Goal: Information Seeking & Learning: Learn about a topic

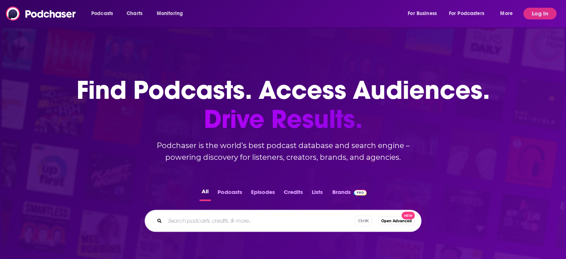
click at [532, 20] on div "Podcasts Charts Monitoring For Business For Podcasters More Log In" at bounding box center [283, 13] width 566 height 27
click at [551, 11] on button "Log In" at bounding box center [539, 14] width 33 height 12
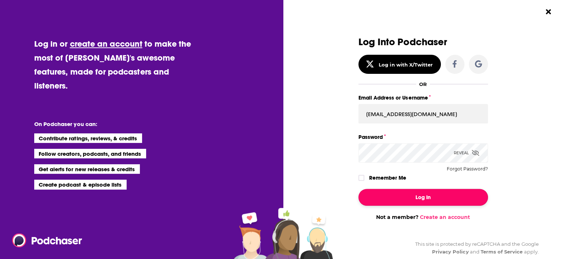
click at [422, 199] on button "Log In" at bounding box center [423, 197] width 130 height 17
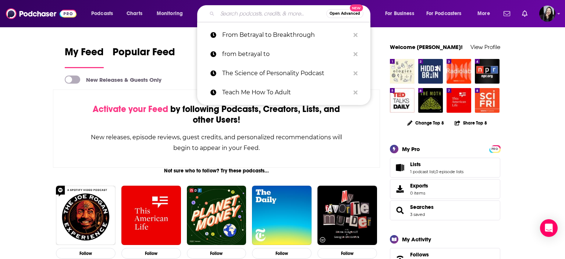
click at [249, 15] on input "Search podcasts, credits, & more..." at bounding box center [271, 14] width 109 height 12
paste input "From Betrayal to Breakthrough"
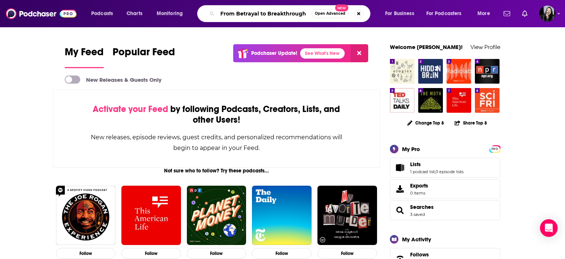
type input "From Betrayal to Breakthrough"
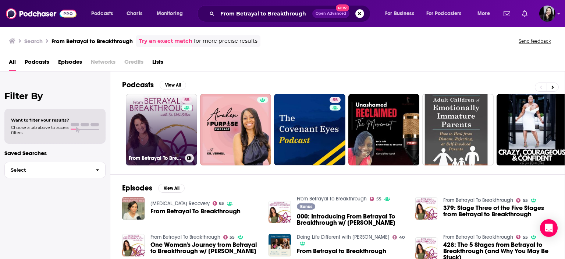
click at [155, 126] on link "55 From Betrayal To Breakthrough" at bounding box center [161, 129] width 71 height 71
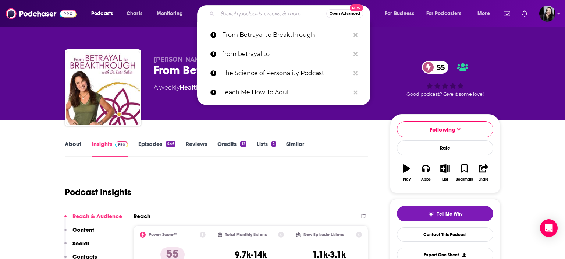
click at [296, 11] on input "Search podcasts, credits, & more..." at bounding box center [271, 14] width 109 height 12
paste input "Money Isn’t Scary - Money Mindset, Money Anxiety, Intentional Spending, Saving …"
type input "Money Isn’t Scary - Money Mindset, Money Anxiety, Intentional Spending, Saving …"
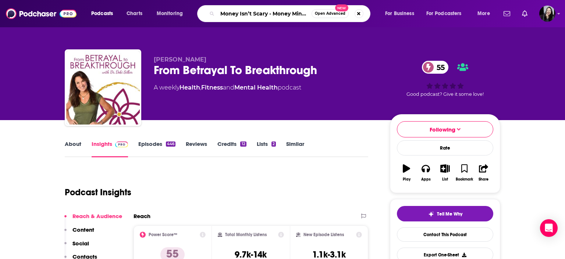
scroll to position [0, 208]
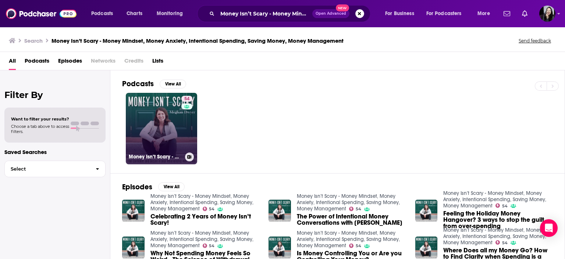
click at [152, 124] on link "54 Money Isn’t Scary - Money Mindset, Money Anxiety, Intentional Spending, Savi…" at bounding box center [161, 128] width 71 height 71
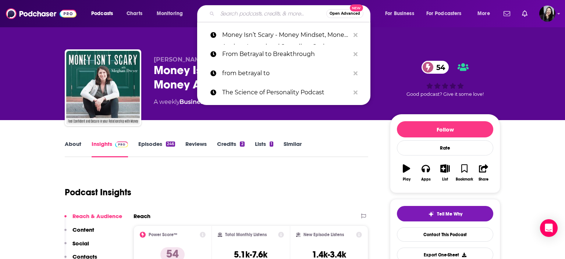
click at [288, 16] on input "Search podcasts, credits, & more..." at bounding box center [271, 14] width 109 height 12
paste input "Therapist Uncensored Podcast"
type input "Therapist Uncensored Podcast"
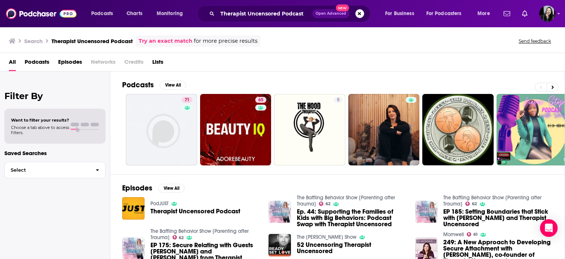
click at [254, 43] on span "for more precise results" at bounding box center [226, 41] width 64 height 8
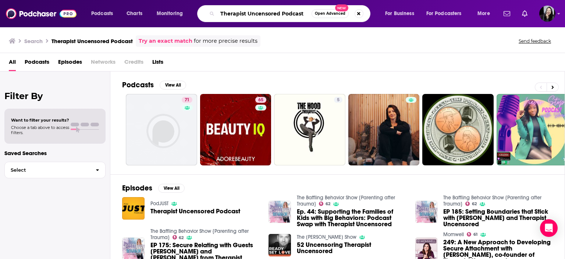
click at [270, 14] on input "Therapist Uncensored Podcast" at bounding box center [264, 14] width 94 height 12
drag, startPoint x: 305, startPoint y: 14, endPoint x: 281, endPoint y: 14, distance: 23.6
click at [281, 14] on input "Therapist Uncensored Podcast" at bounding box center [264, 14] width 94 height 12
type input "Therapist Uncensored"
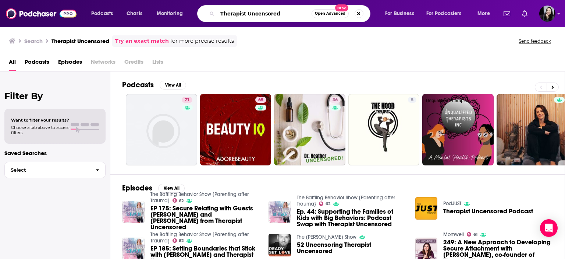
click at [286, 17] on input "Therapist Uncensored" at bounding box center [264, 14] width 94 height 12
click at [355, 15] on button "Search podcasts, credits, & more..." at bounding box center [359, 13] width 9 height 9
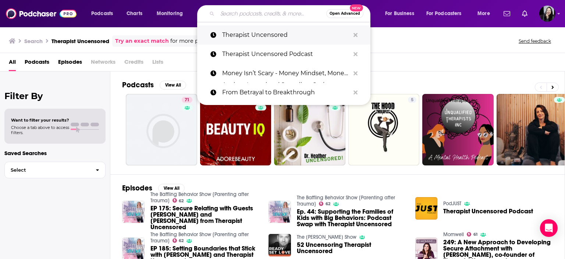
click at [274, 35] on p "Therapist Uncensored" at bounding box center [286, 34] width 128 height 19
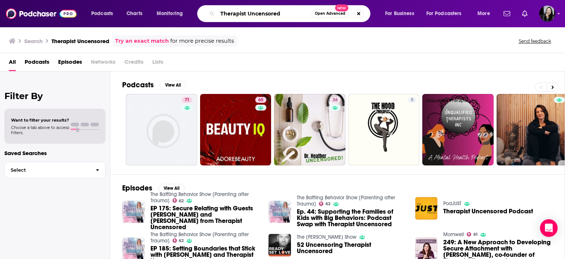
click at [287, 14] on input "Therapist Uncensored" at bounding box center [264, 14] width 94 height 12
paste input "[PERSON_NAME] & [PERSON_NAME]"
type input "Therapist Uncensored [PERSON_NAME] & [PERSON_NAME]"
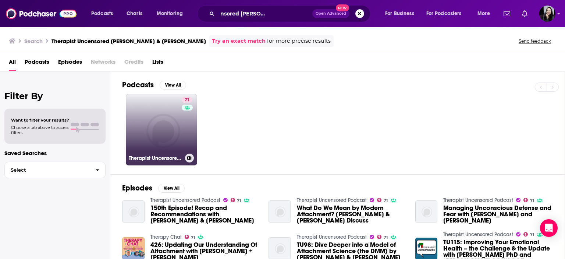
click at [160, 118] on link "71 Therapist Uncensored Podcast" at bounding box center [161, 129] width 71 height 71
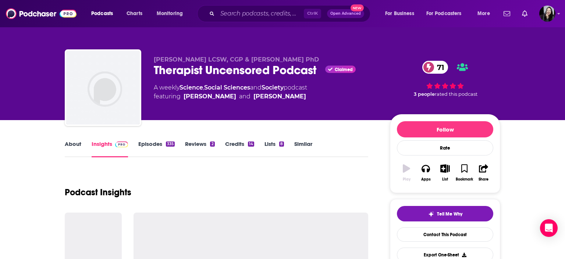
click at [160, 118] on div "[PERSON_NAME] LCSW, CGP & [PERSON_NAME] PhD Therapist Uncensored Podcast Claime…" at bounding box center [327, 89] width 347 height 66
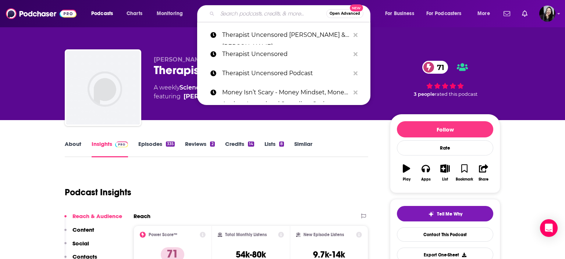
click at [267, 13] on input "Search podcasts, credits, & more..." at bounding box center [271, 14] width 109 height 12
paste input "HRchat Podcast"
type input "HRchat Podcast"
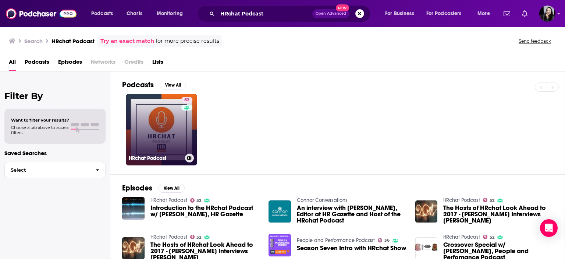
click at [155, 128] on link "52 HRchat Podcast" at bounding box center [161, 129] width 71 height 71
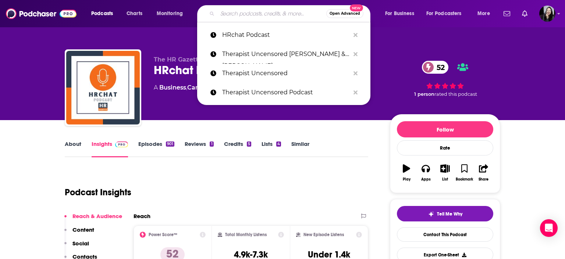
click at [246, 16] on input "Search podcasts, credits, & more..." at bounding box center [271, 14] width 109 height 12
paste input "Smarter Not Harder with [PERSON_NAME]"
type input "Smarter Not Harder with [PERSON_NAME]"
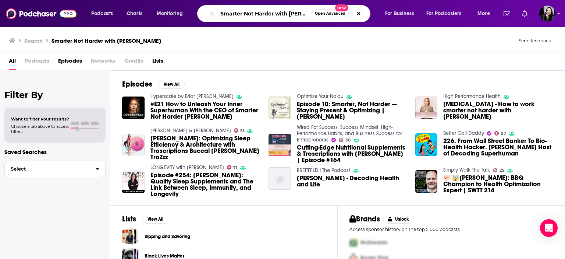
click at [268, 18] on input "Smarter Not Harder with [PERSON_NAME]" at bounding box center [264, 14] width 94 height 12
click at [308, 14] on input "Smarter Not Harder with [PERSON_NAME]" at bounding box center [264, 14] width 94 height 12
type input "Smarter Not Harder"
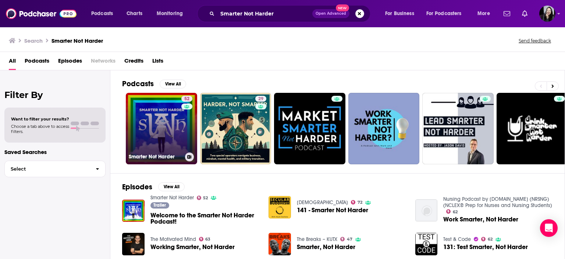
click at [145, 143] on link "52 Smarter Not Harder" at bounding box center [161, 128] width 71 height 71
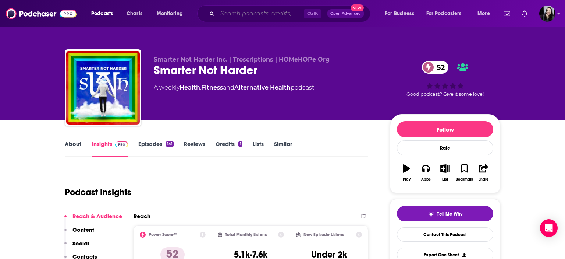
click at [285, 13] on input "Search podcasts, credits, & more..." at bounding box center [260, 14] width 86 height 12
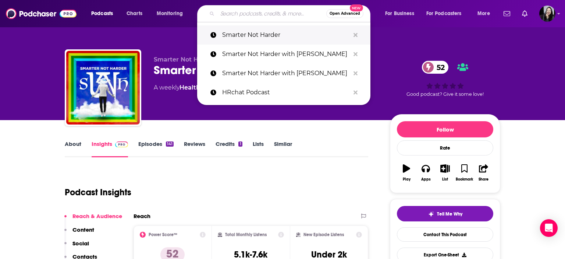
click at [281, 38] on p "Smarter Not Harder" at bounding box center [286, 34] width 128 height 19
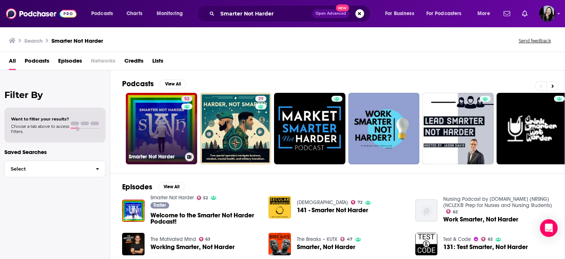
click at [171, 136] on link "52 Smarter Not Harder" at bounding box center [161, 128] width 71 height 71
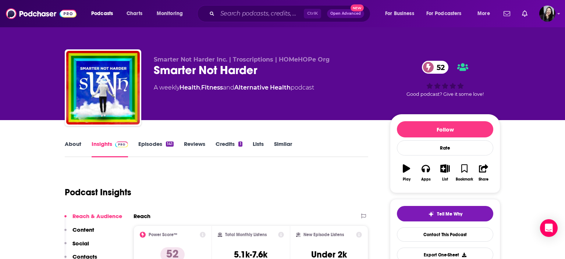
click at [157, 145] on link "Episodes 141" at bounding box center [155, 148] width 35 height 17
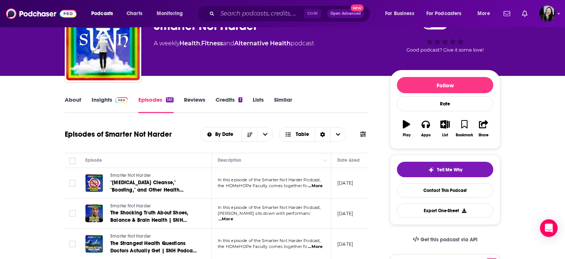
scroll to position [42, 0]
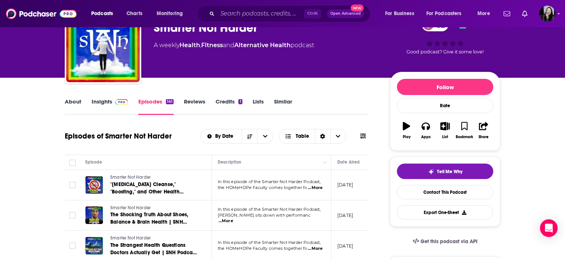
click at [100, 102] on link "Insights" at bounding box center [110, 106] width 36 height 17
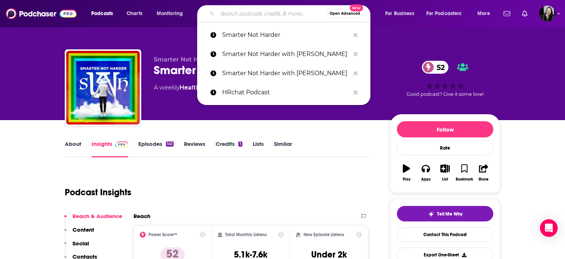
click at [293, 14] on input "Search podcasts, credits, & more..." at bounding box center [271, 14] width 109 height 12
paste input "Workplace Innovator Podcast with [PERSON_NAME]"
type input "Workplace Innovator Podcast with [PERSON_NAME]"
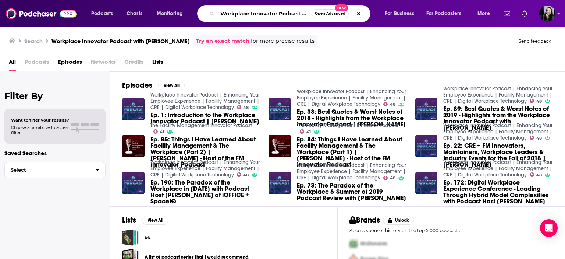
click at [292, 13] on input "Workplace Innovator Podcast with [PERSON_NAME]" at bounding box center [264, 14] width 94 height 12
drag, startPoint x: 302, startPoint y: 14, endPoint x: 322, endPoint y: 17, distance: 19.4
click at [312, 17] on input "Workplace Innovator Podcast with [PERSON_NAME]" at bounding box center [264, 14] width 94 height 12
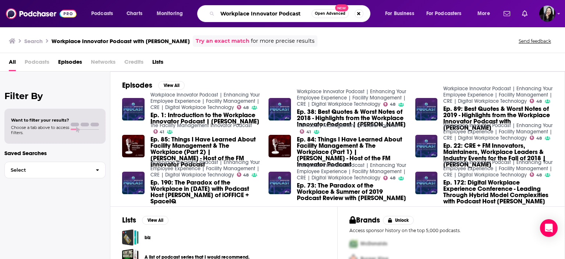
type input "Workplace Innovator Podcast"
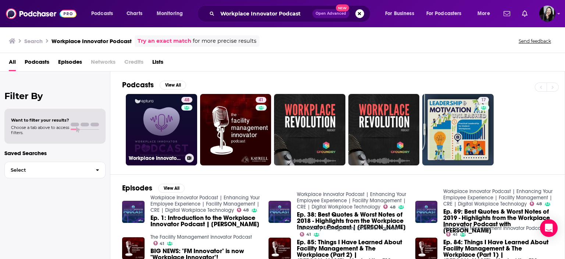
click at [156, 116] on link "48 Workplace Innovator Podcast | Enhancing Your Employee Experience | Facility …" at bounding box center [161, 129] width 71 height 71
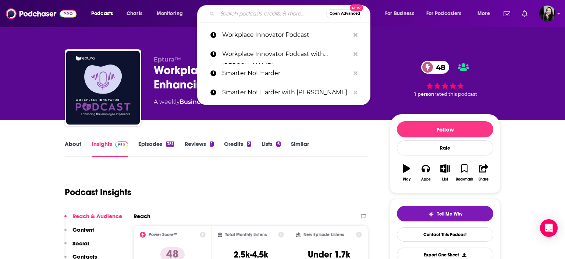
click at [278, 18] on input "Search podcasts, credits, & more..." at bounding box center [271, 14] width 109 height 12
paste input "The Anxiety Chicks"
type input "The Anxiety Chicks"
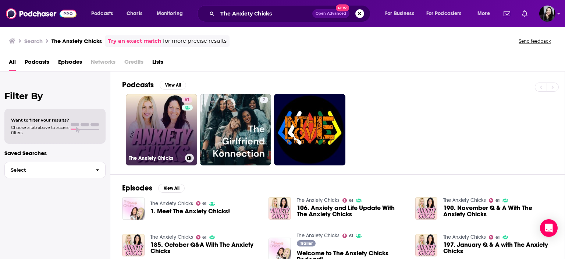
click at [146, 141] on link "61 The Anxiety Chicks" at bounding box center [161, 129] width 71 height 71
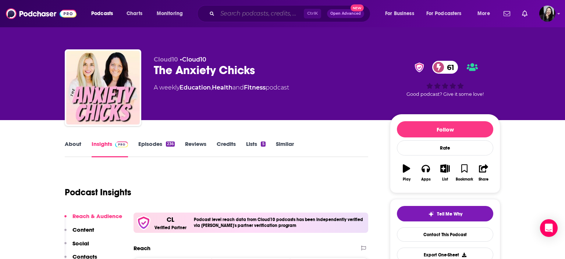
click at [279, 16] on input "Search podcasts, credits, & more..." at bounding box center [260, 14] width 86 height 12
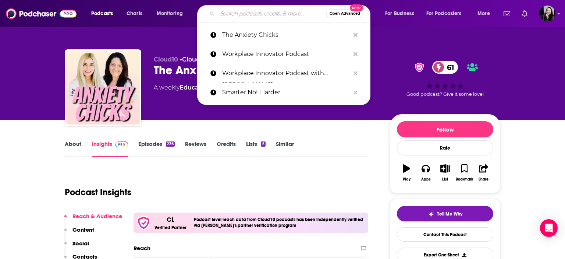
paste input "Magical Overthinkers"
type input "Magical Overthinkers"
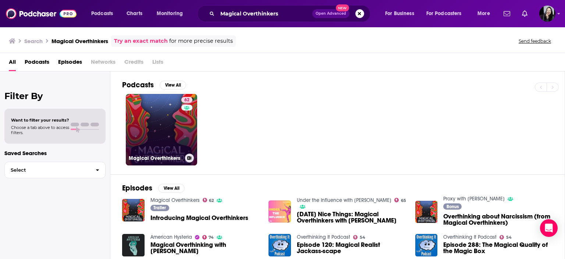
click at [174, 125] on link "62 Magical Overthinkers" at bounding box center [161, 129] width 71 height 71
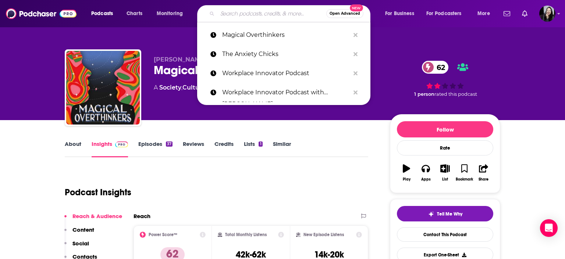
click at [263, 14] on input "Search podcasts, credits, & more..." at bounding box center [271, 14] width 109 height 12
paste input "The Rewire Your Mind Podcast"
type input "The Rewire Your Mind Podcast"
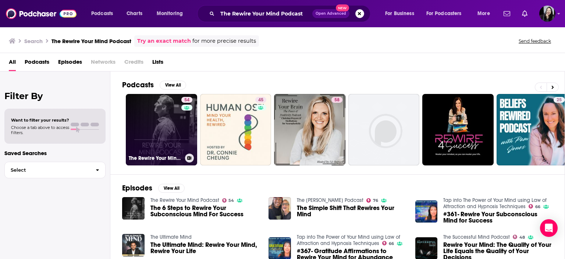
click at [160, 110] on link "54 The Rewire Your Mind Podcast" at bounding box center [161, 129] width 71 height 71
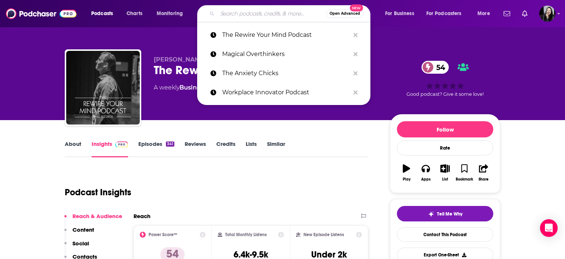
click at [243, 18] on input "Search podcasts, credits, & more..." at bounding box center [271, 14] width 109 height 12
paste input "The Human Risk Podcast"
type input "The Human Risk Podcast"
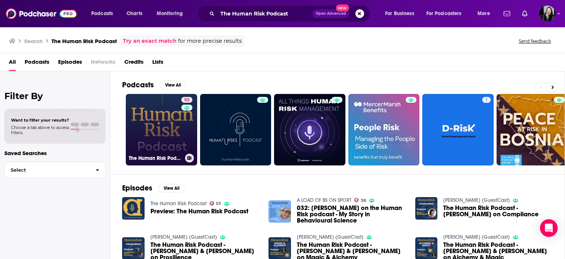
click at [160, 139] on link "53 The Human Risk Podcast" at bounding box center [161, 129] width 71 height 71
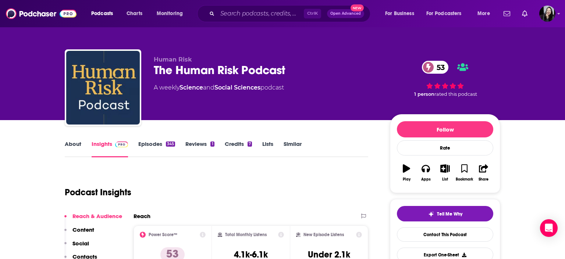
click at [274, 22] on div "Podcasts Charts Monitoring Ctrl K Open Advanced New For Business For Podcasters…" at bounding box center [282, 13] width 565 height 27
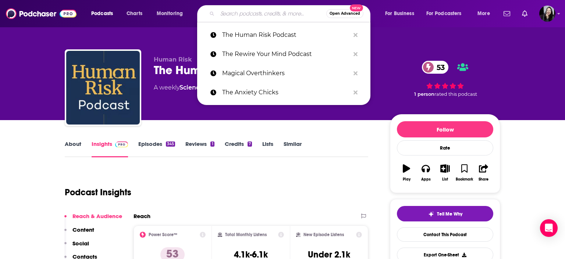
click at [270, 16] on input "Search podcasts, credits, & more..." at bounding box center [271, 14] width 109 height 12
paste input "The Human Upgrade: Biohacking for Longevity & Performance"
type input "The Human Upgrade: Biohacking for Longevity & Performance"
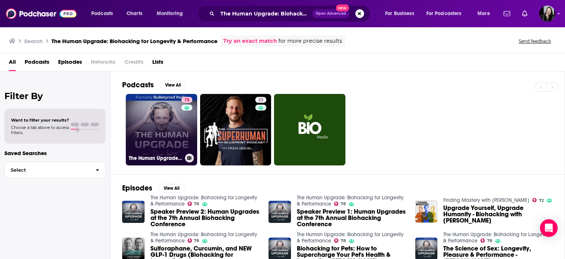
click at [160, 114] on link "78 The Human Upgrade: Biohacking for Longevity & Performance" at bounding box center [161, 129] width 71 height 71
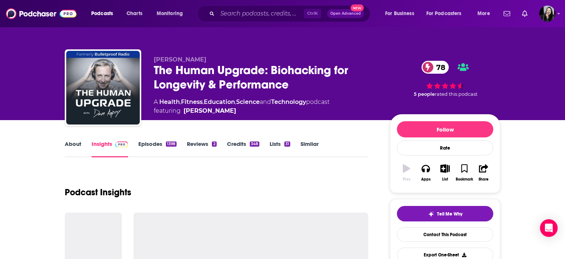
click at [160, 114] on span "featuring [PERSON_NAME]" at bounding box center [242, 110] width 176 height 9
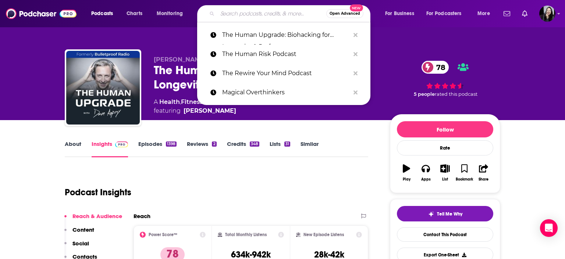
click at [256, 14] on input "Search podcasts, credits, & more..." at bounding box center [271, 14] width 109 height 12
paste input "The Mind Full Podcast"
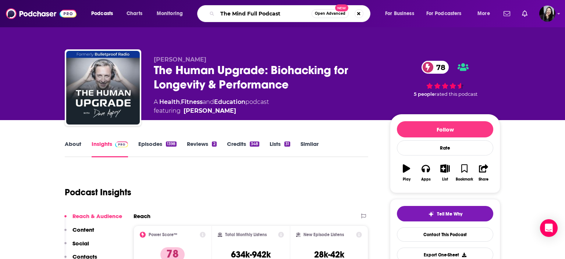
type input "The Mind Full Podcast"
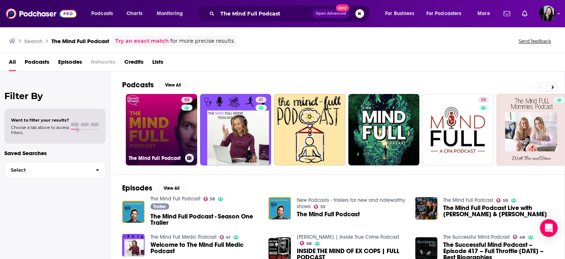
click at [169, 120] on link "58 The Mind Full Podcast" at bounding box center [161, 129] width 71 height 71
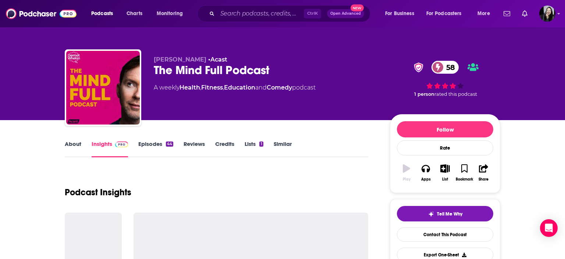
click at [169, 120] on div "[PERSON_NAME] • Acast The Mind Full Podcast 58 A weekly Health , Fitness , Educ…" at bounding box center [327, 89] width 347 height 66
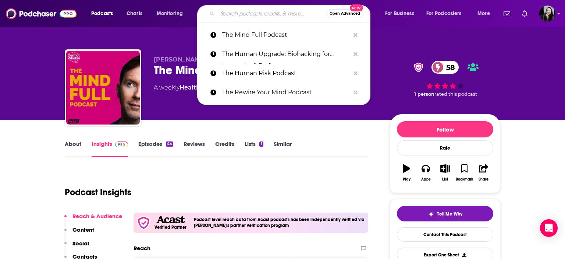
click at [269, 14] on input "Search podcasts, credits, & more..." at bounding box center [271, 14] width 109 height 12
paste input "Your Brain at Work"
type input "Your Brain at Work"
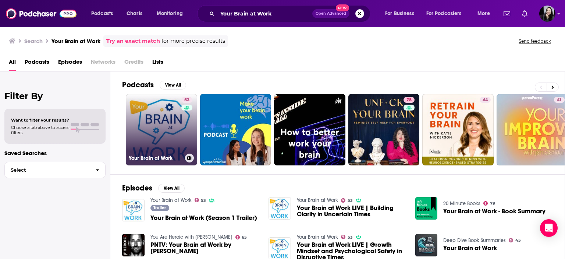
click at [163, 133] on link "53 Your Brain at Work" at bounding box center [161, 129] width 71 height 71
